Goal: Task Accomplishment & Management: Manage account settings

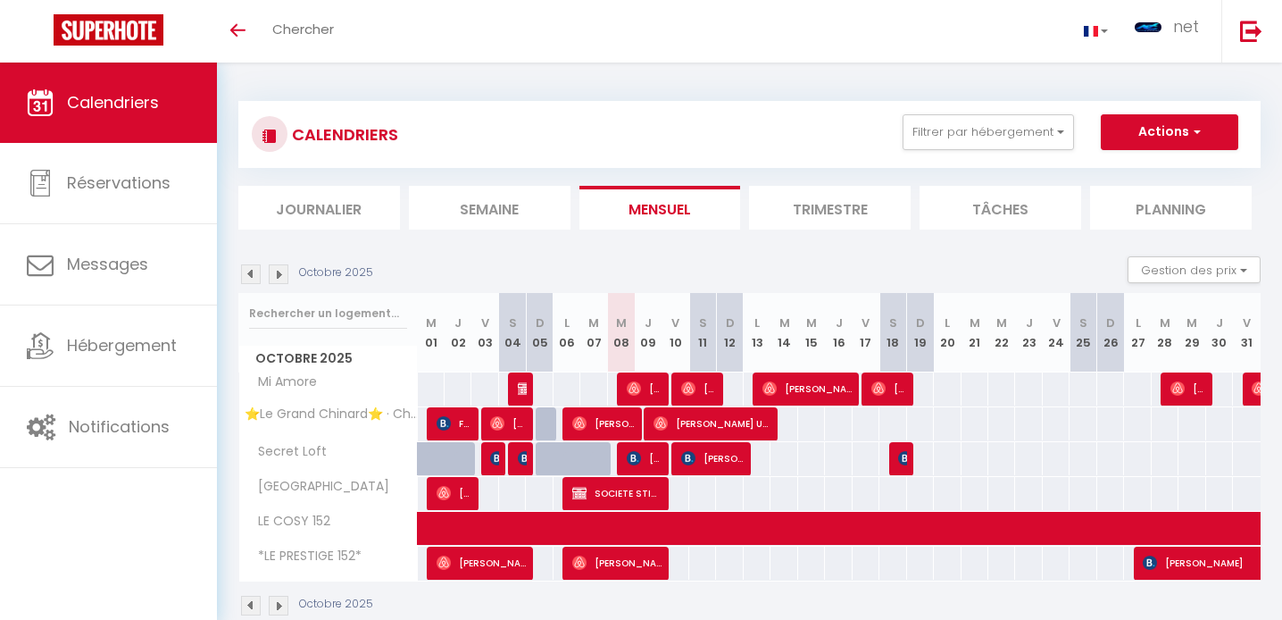
scroll to position [30, 0]
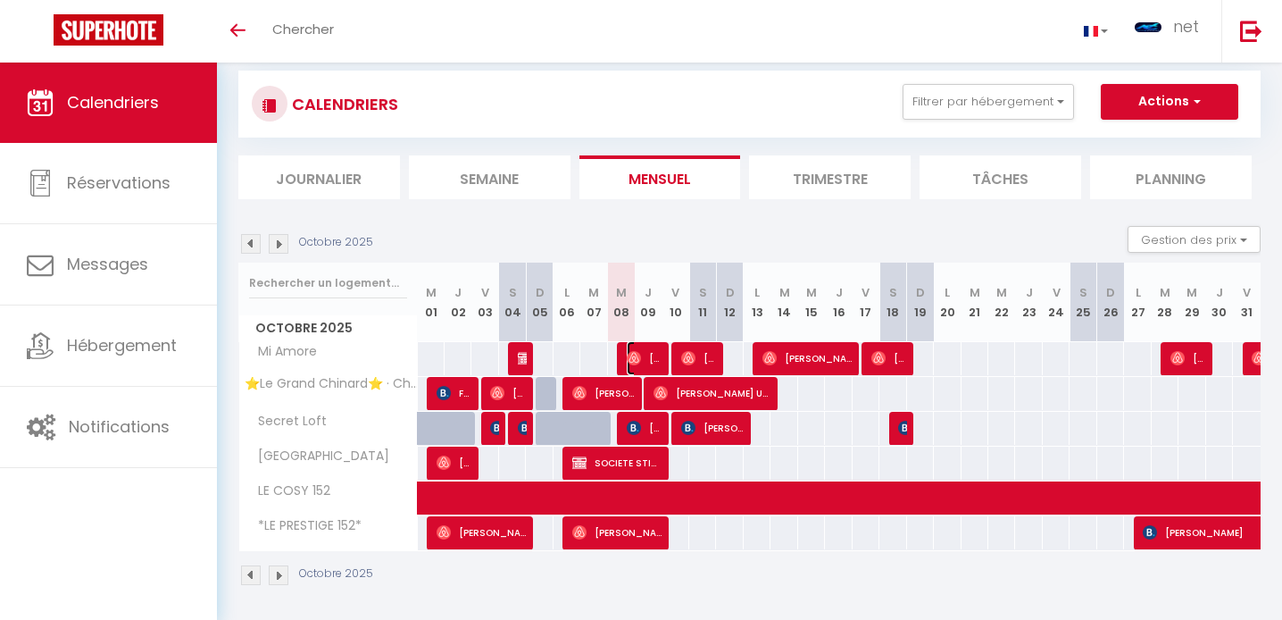
click at [656, 352] on span "[PERSON_NAME]" at bounding box center [645, 358] width 36 height 34
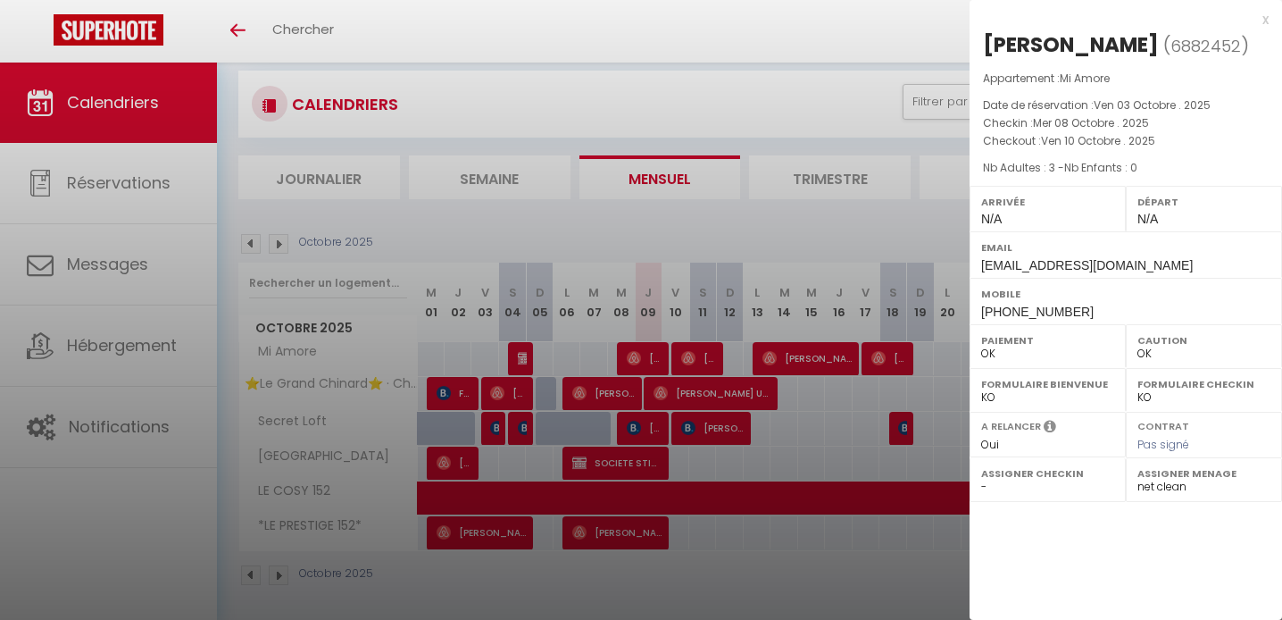
click at [656, 352] on div at bounding box center [641, 310] width 1282 height 620
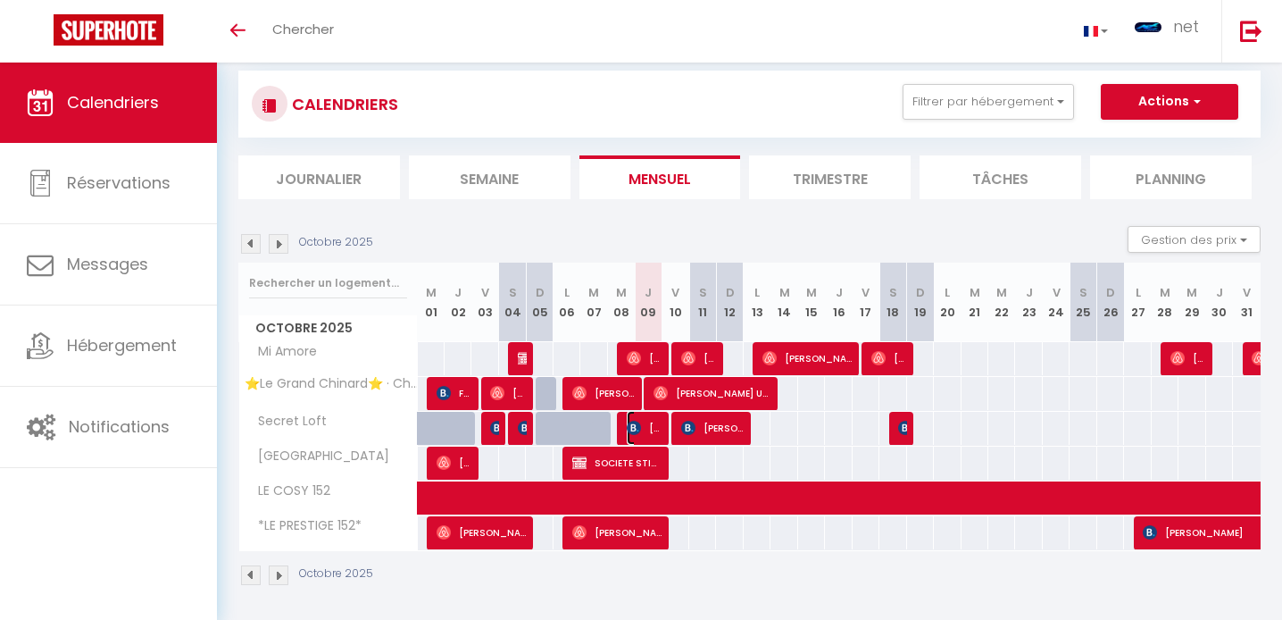
click at [650, 423] on span "[PERSON_NAME]" at bounding box center [645, 428] width 36 height 34
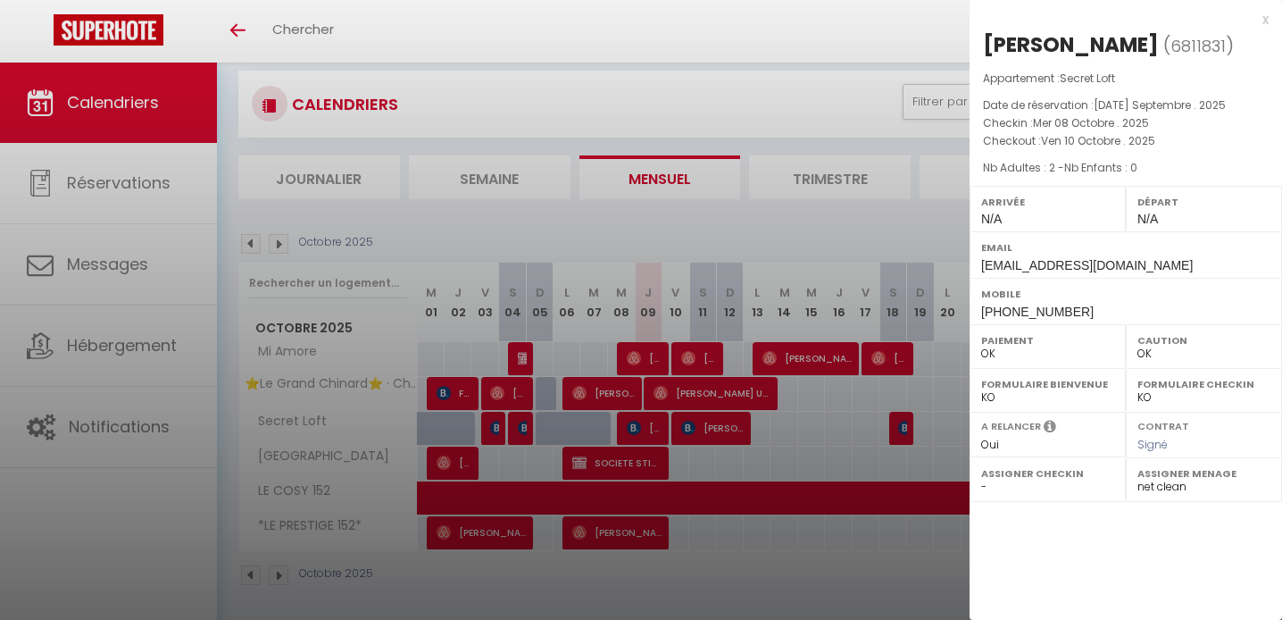
click at [650, 423] on div at bounding box center [641, 310] width 1282 height 620
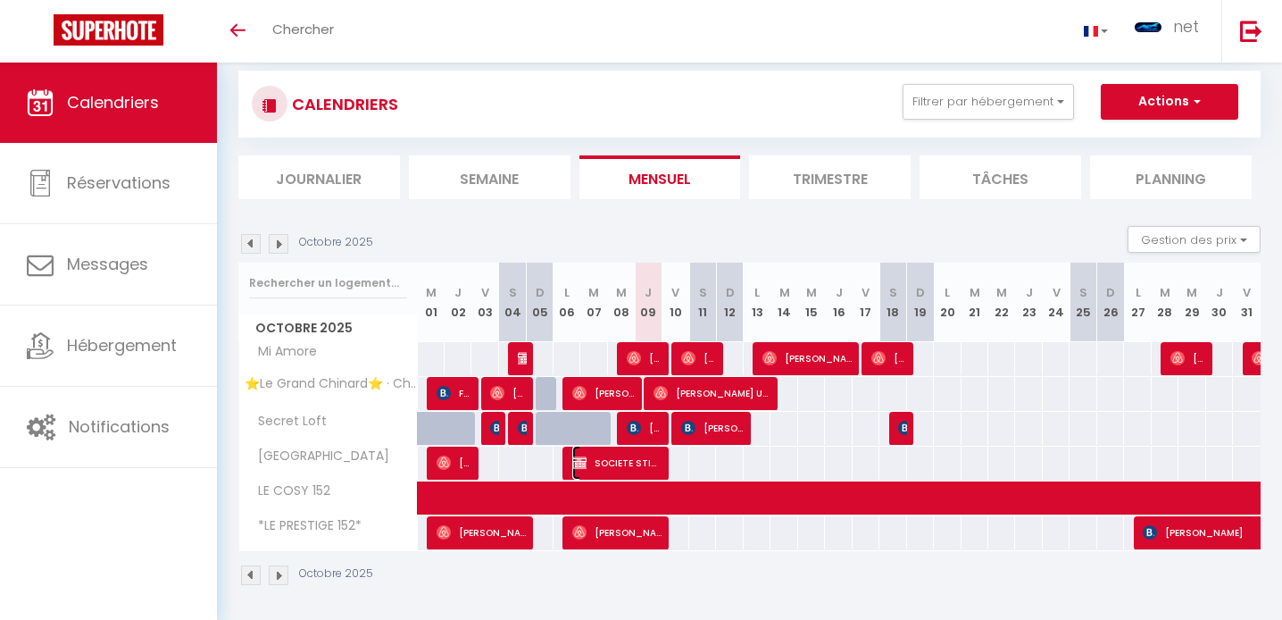
click at [649, 458] on span "SOCIETE STIRAM" at bounding box center [616, 463] width 89 height 34
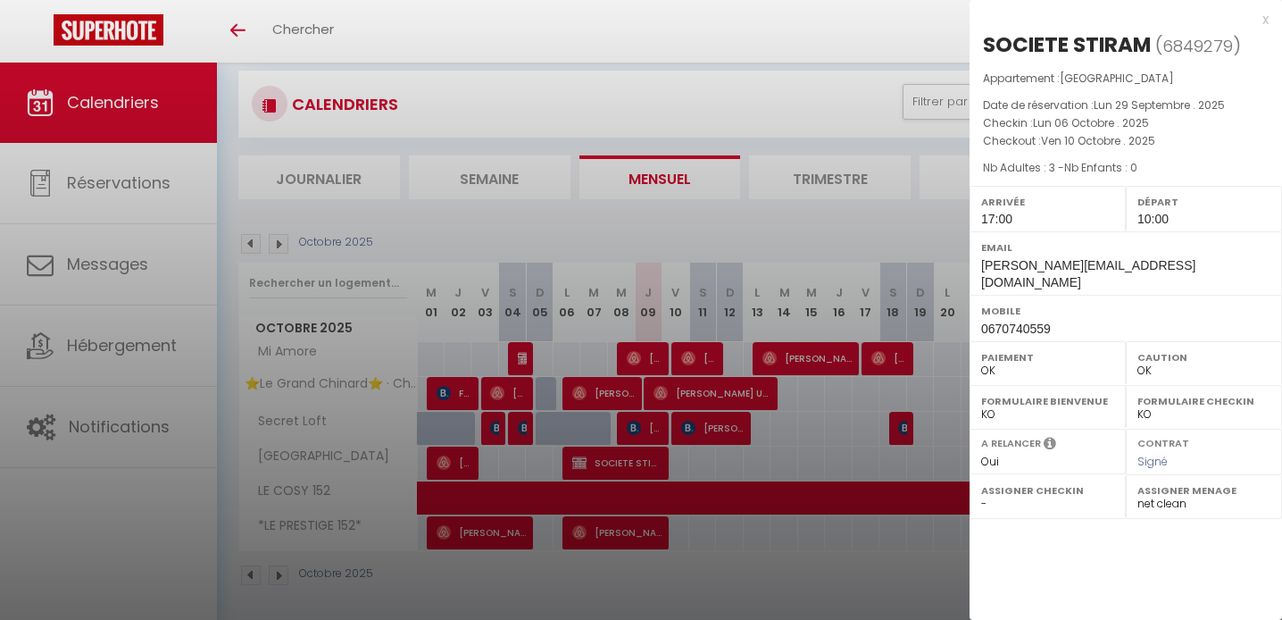
click at [649, 458] on div at bounding box center [641, 310] width 1282 height 620
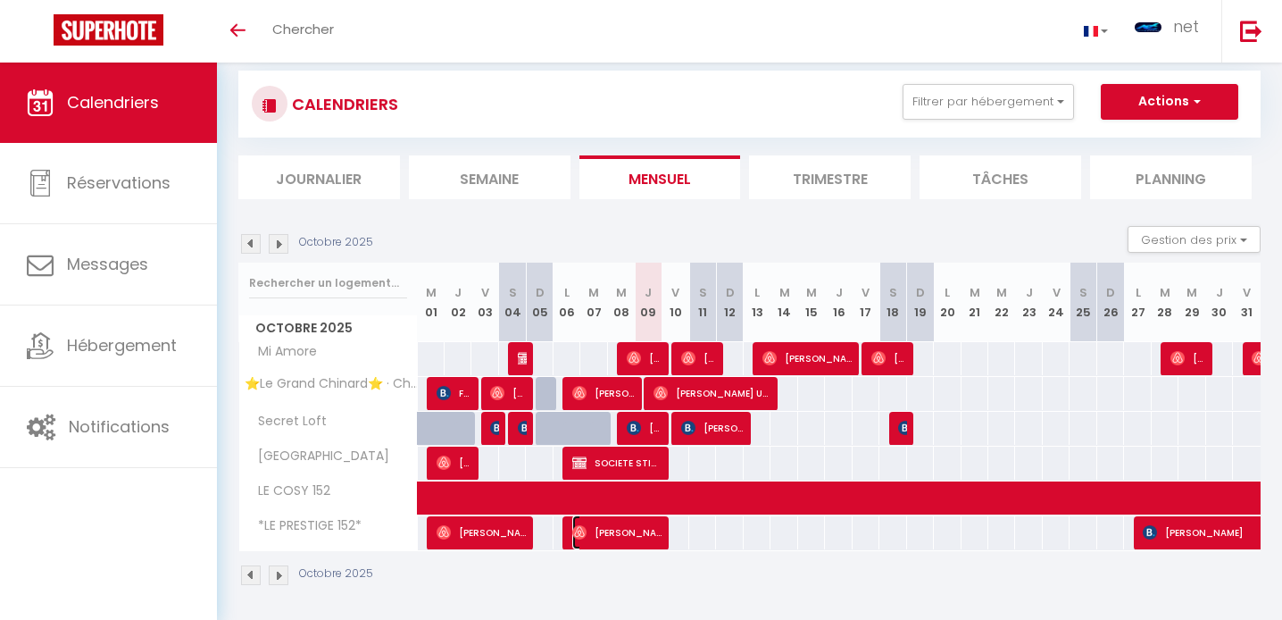
click at [643, 523] on span "[PERSON_NAME]" at bounding box center [616, 532] width 89 height 34
select select "39715"
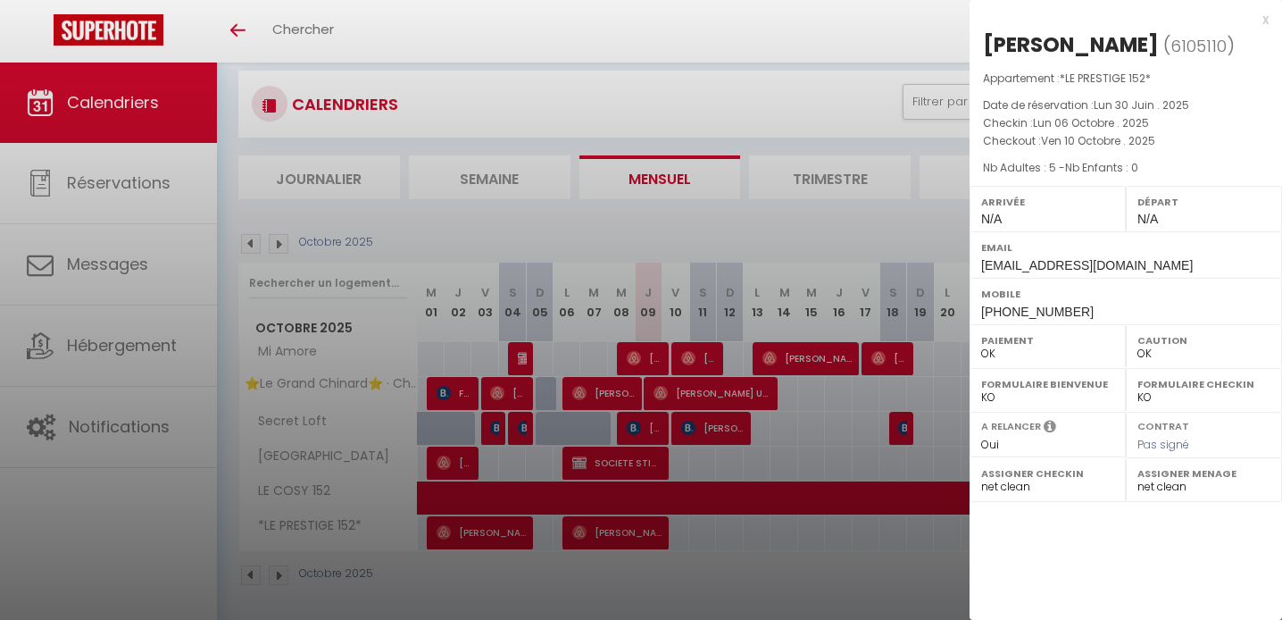
click at [643, 523] on div at bounding box center [641, 310] width 1282 height 620
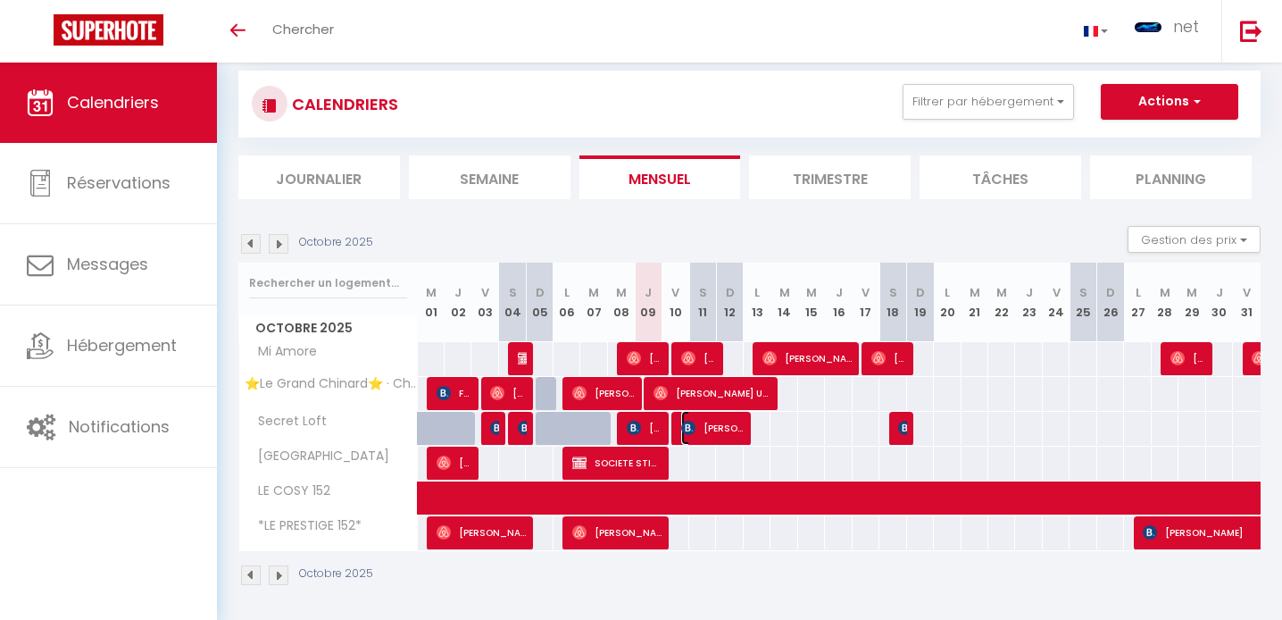
click at [689, 431] on img at bounding box center [688, 428] width 14 height 14
select select "KO"
select select
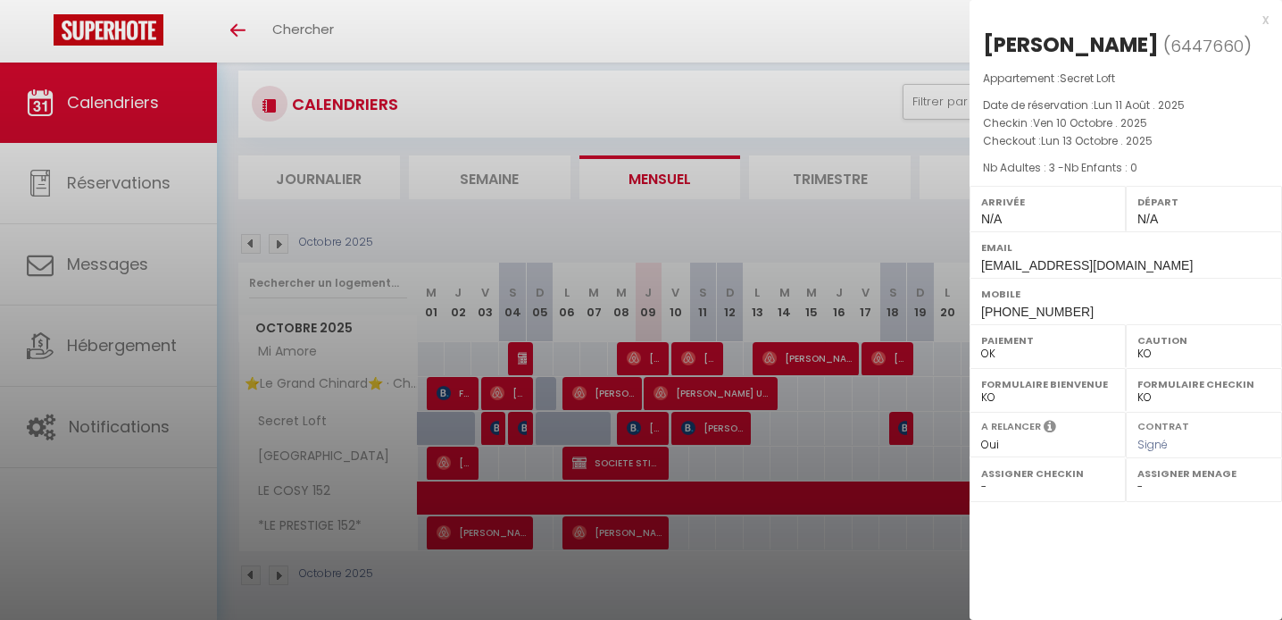
click at [689, 431] on div at bounding box center [641, 310] width 1282 height 620
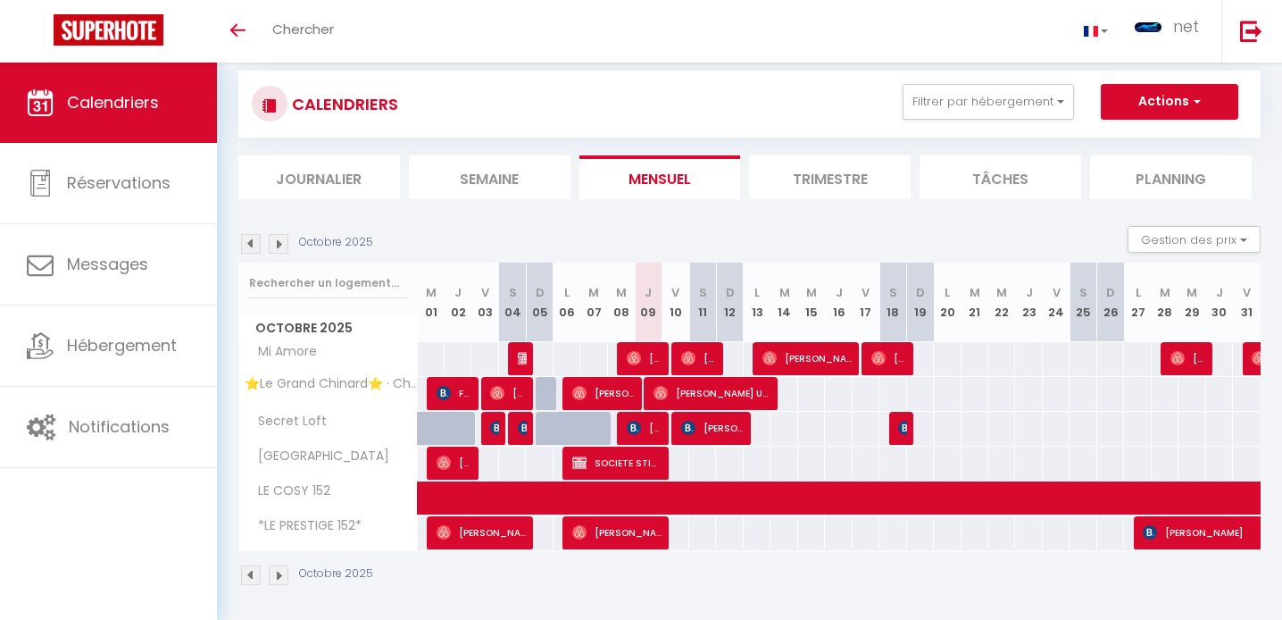
scroll to position [63, 0]
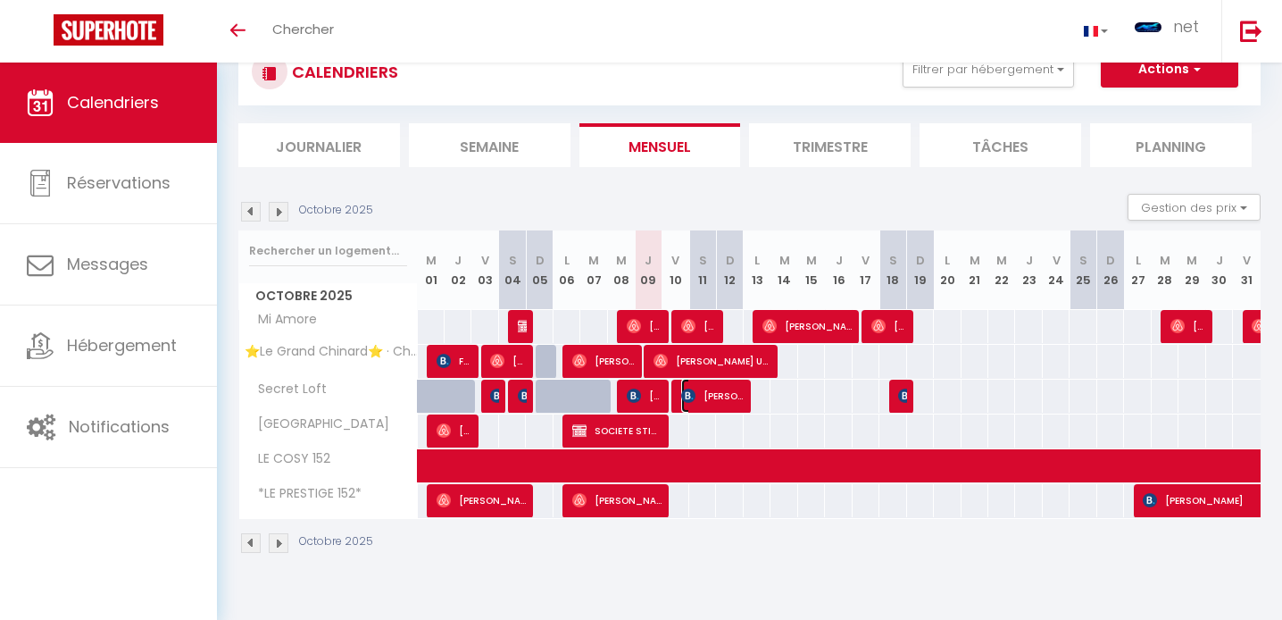
click at [729, 384] on span "[PERSON_NAME]" at bounding box center [712, 396] width 63 height 34
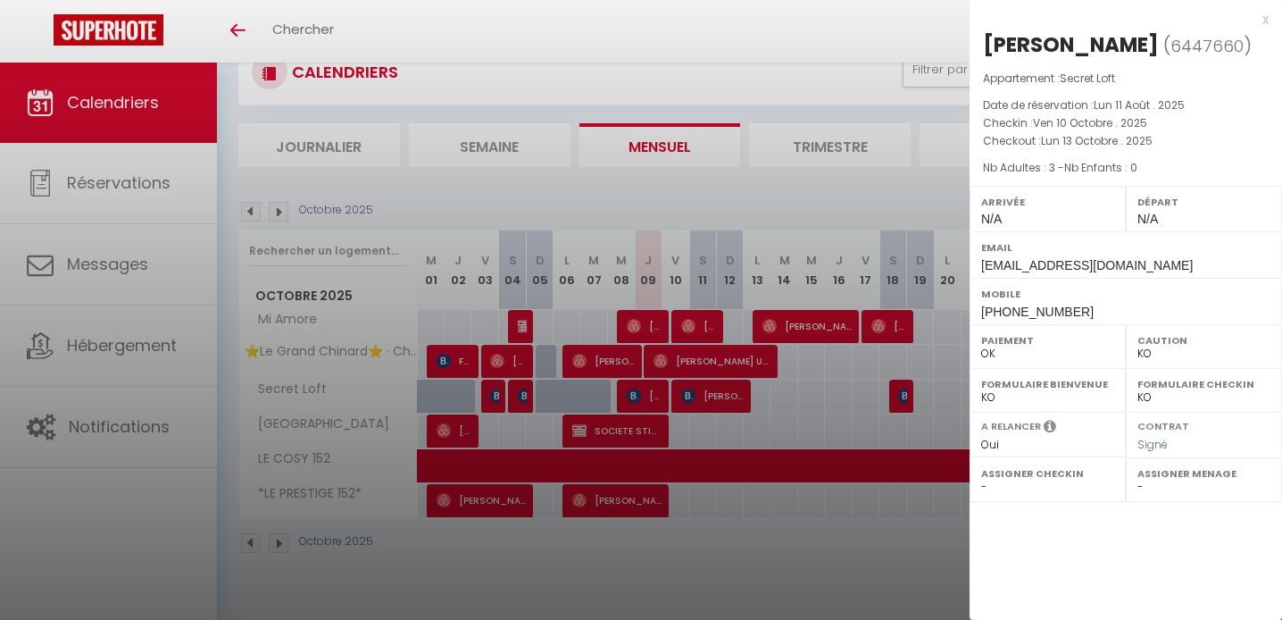
click at [729, 384] on div at bounding box center [641, 310] width 1282 height 620
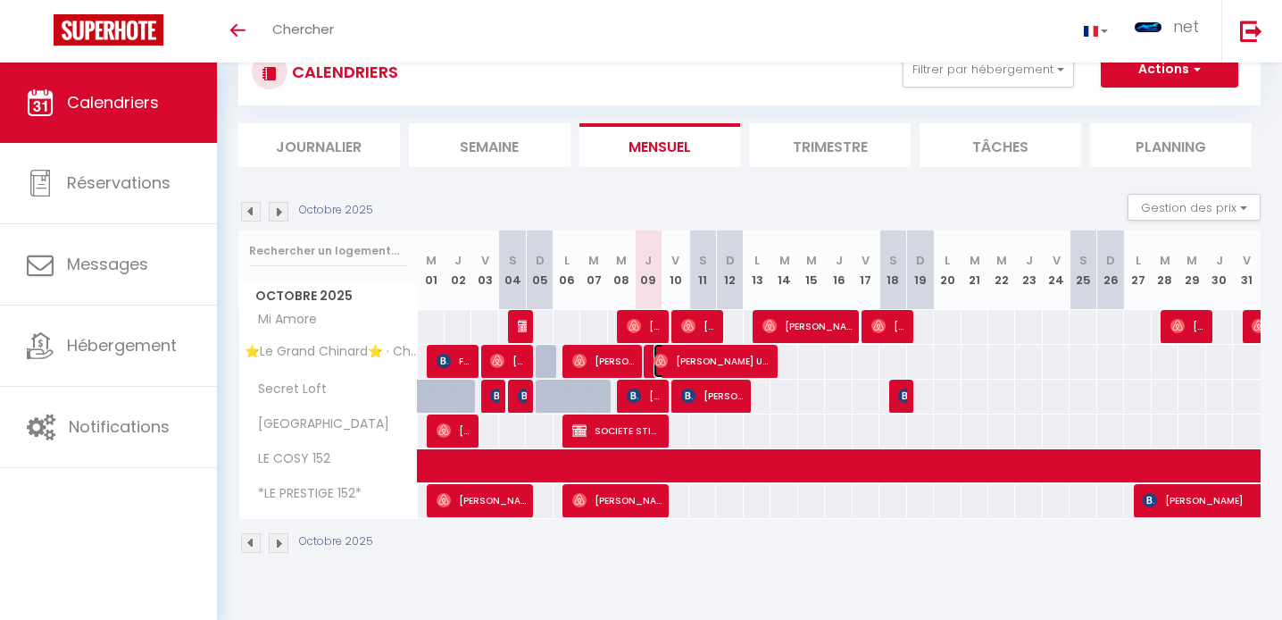
click at [761, 356] on span "[PERSON_NAME] Ursa [PERSON_NAME]" at bounding box center [712, 361] width 116 height 34
select select "OK"
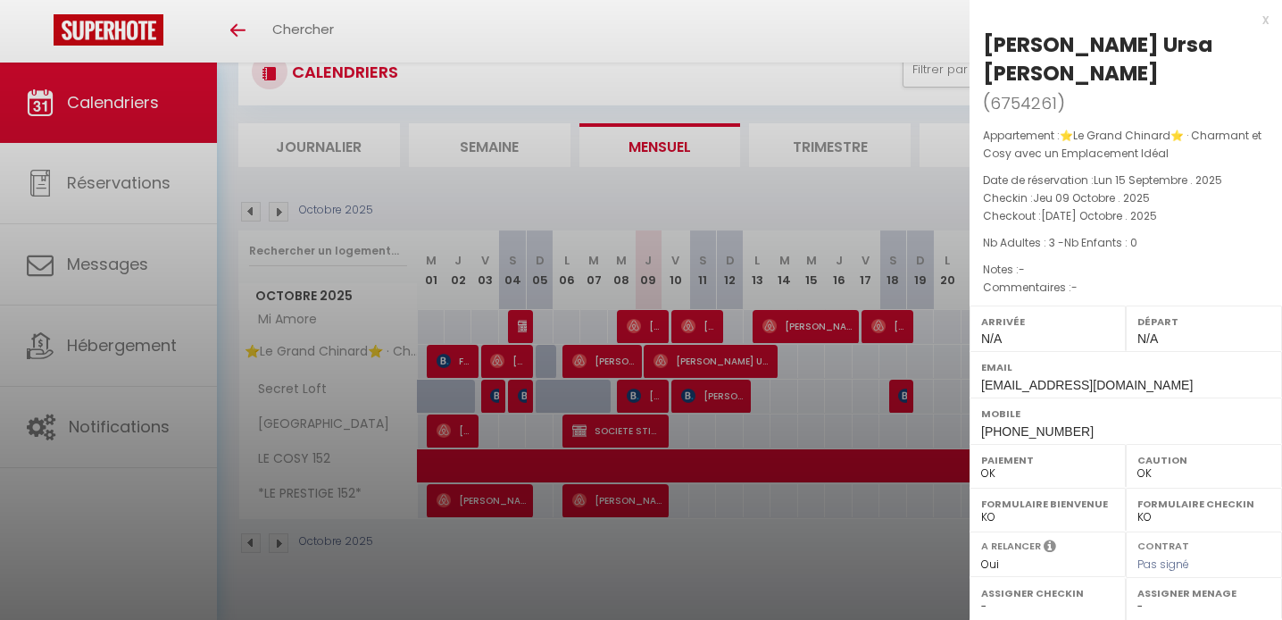
click at [761, 356] on div at bounding box center [641, 310] width 1282 height 620
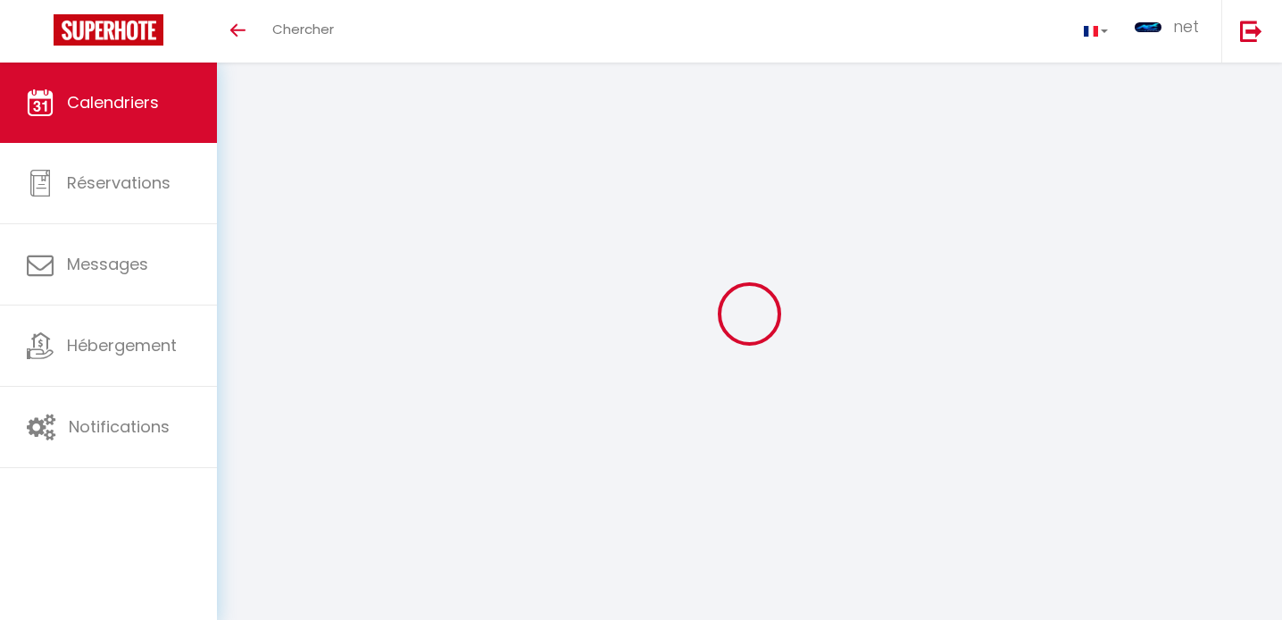
scroll to position [63, 0]
